Goal: Task Accomplishment & Management: Use online tool/utility

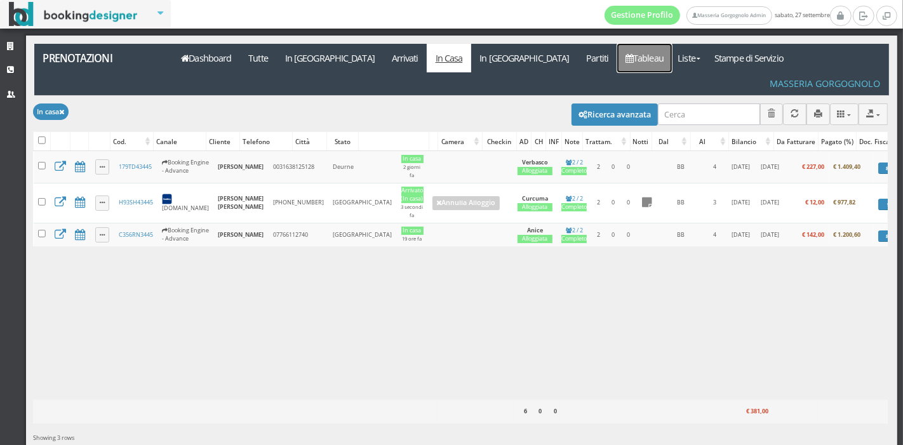
click at [617, 66] on link "Tableau" at bounding box center [644, 58] width 55 height 29
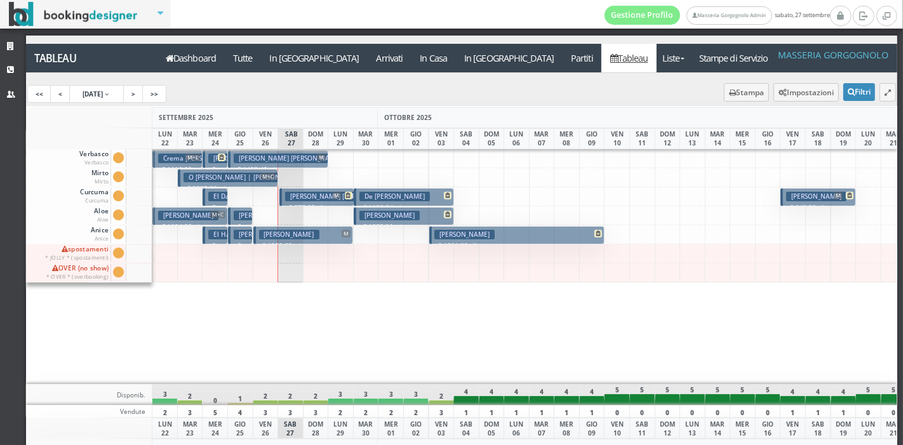
click at [222, 200] on h3 "El Dandachi Souhair | El Charif Khaldoun" at bounding box center [276, 197] width 137 height 10
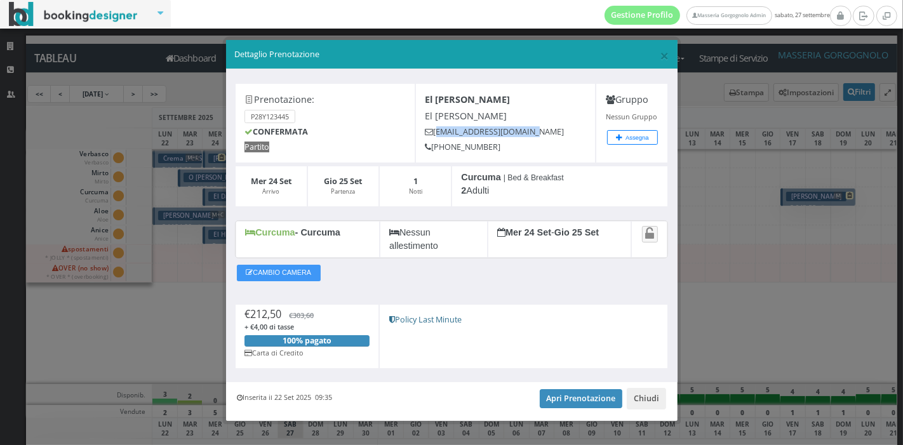
drag, startPoint x: 430, startPoint y: 133, endPoint x: 547, endPoint y: 136, distance: 116.9
click at [547, 136] on h5 "elcharif62@hotmail.com" at bounding box center [505, 132] width 161 height 10
copy h5 "elcharif62@hotmail.com"
click at [660, 51] on span "×" at bounding box center [664, 55] width 9 height 22
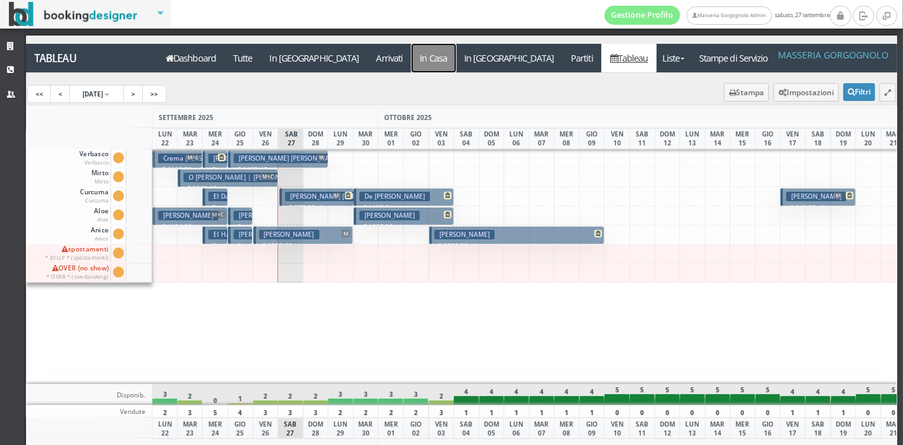
click at [411, 57] on a=pms-instay-reservations"] "In Casa" at bounding box center [433, 58] width 44 height 29
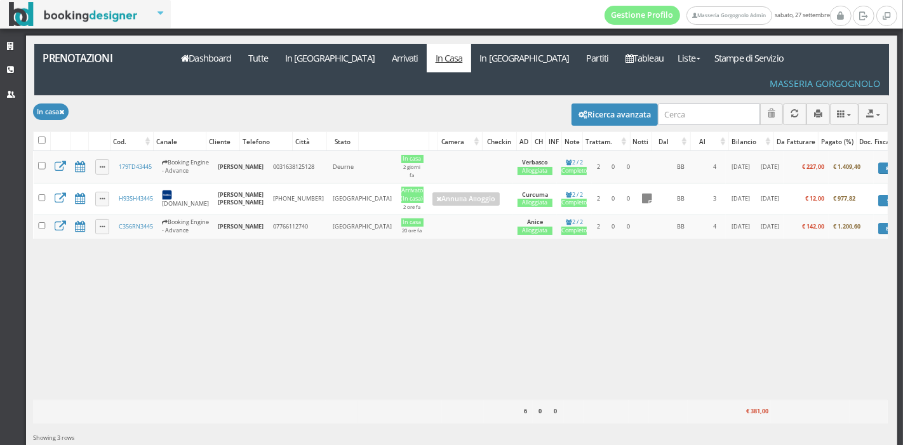
scroll to position [0, 13]
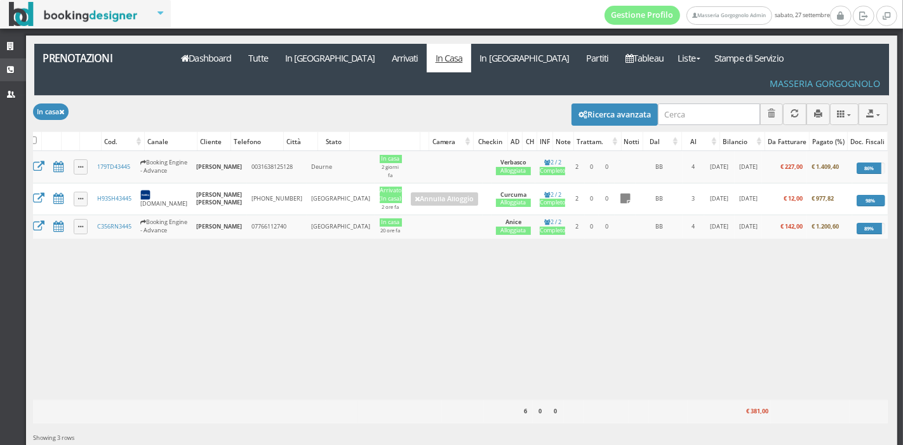
click at [11, 74] on icon at bounding box center [12, 70] width 10 height 8
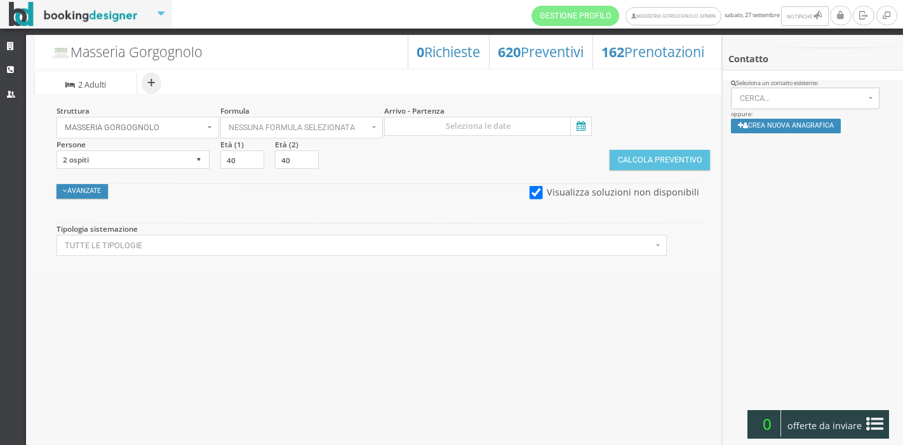
select select
click at [573, 125] on icon at bounding box center [579, 126] width 19 height 17
click at [573, 125] on input at bounding box center [488, 126] width 208 height 19
click at [331, 246] on div "27" at bounding box center [325, 250] width 14 height 8
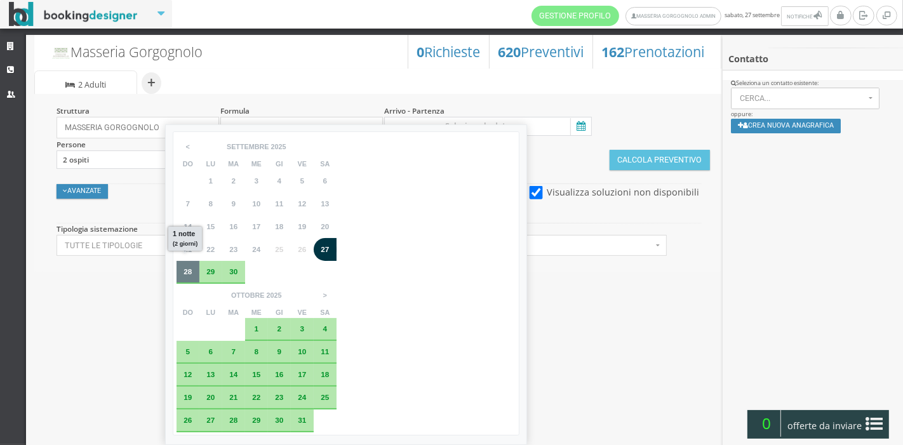
click at [183, 276] on div "28" at bounding box center [188, 272] width 23 height 23
type input "27 set 2025 - 28 set 2025"
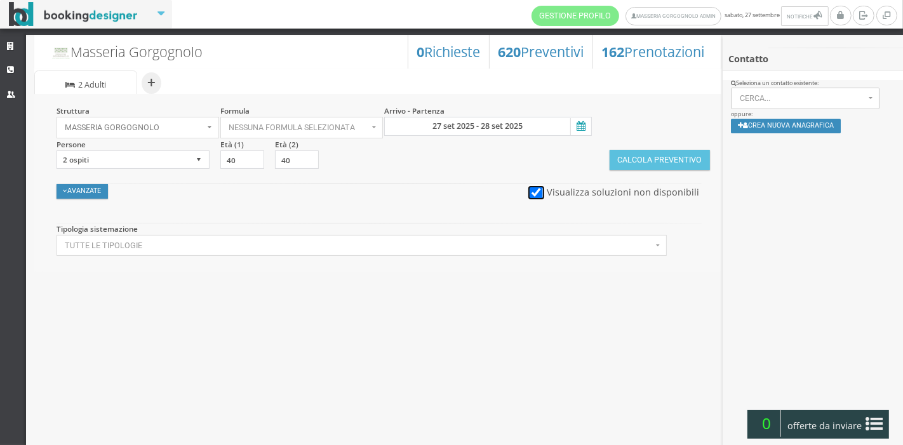
click at [544, 195] on input "checkbox" at bounding box center [536, 192] width 16 height 13
checkbox input "false"
click at [86, 196] on button "Avanzate" at bounding box center [83, 191] width 52 height 15
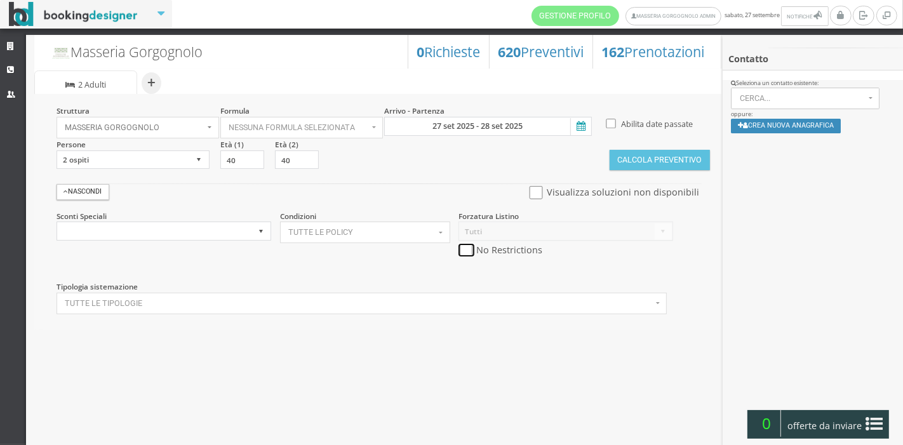
click at [464, 253] on input "checkbox" at bounding box center [466, 250] width 16 height 13
checkbox input "true"
click at [665, 164] on button "Calcola Preventivo" at bounding box center [660, 160] width 100 height 20
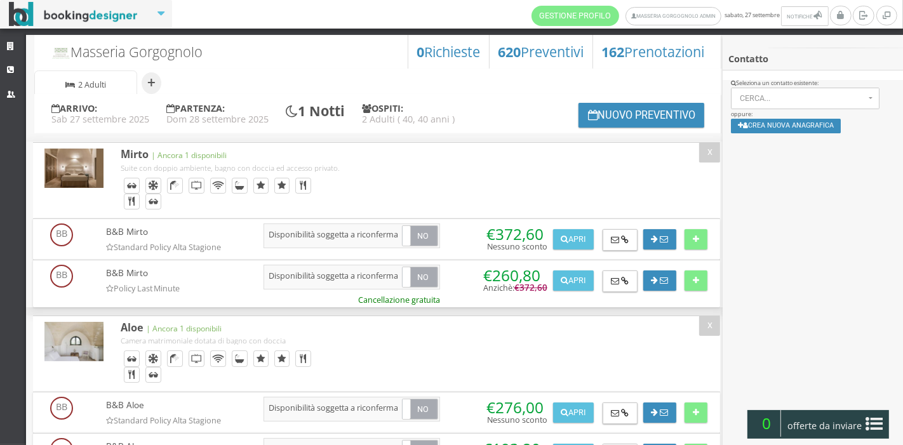
scroll to position [50, 0]
